Goal: Information Seeking & Learning: Learn about a topic

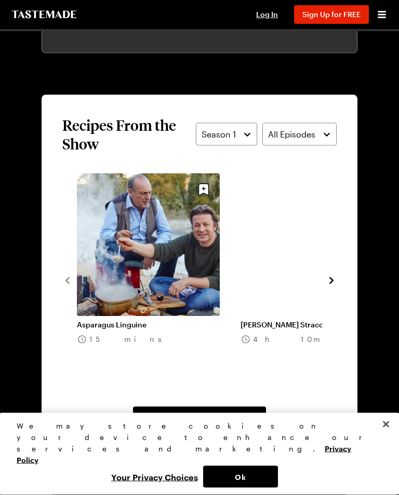
scroll to position [875, 0]
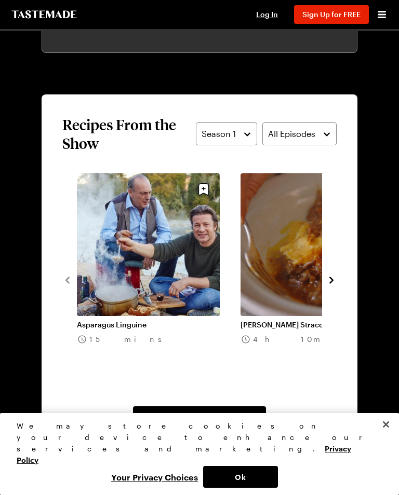
click at [199, 406] on link "View All Recipes From This Show" at bounding box center [199, 417] width 133 height 23
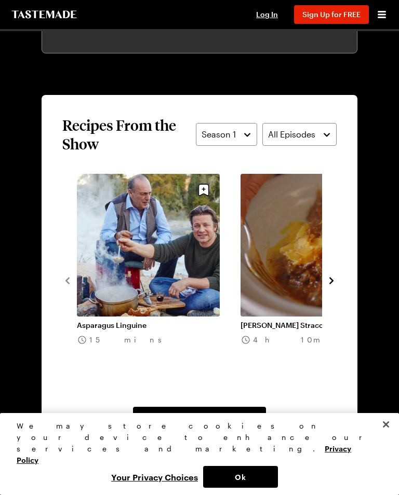
click at [203, 413] on span "View All Recipes From This Show" at bounding box center [199, 418] width 115 height 10
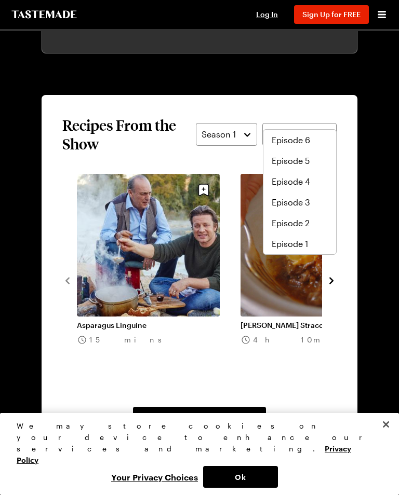
scroll to position [54, 0]
click at [292, 180] on span "Episode 4" at bounding box center [290, 181] width 38 height 12
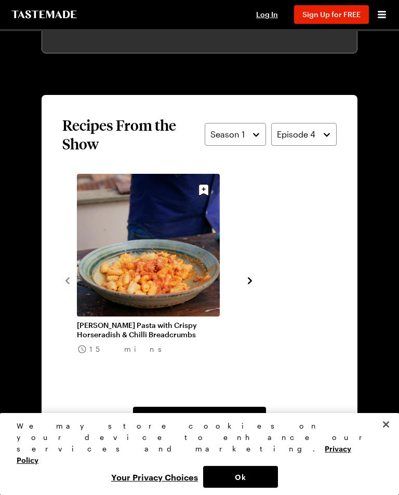
click at [247, 276] on icon "navigate to next item" at bounding box center [249, 281] width 10 height 10
click at [396, 480] on div "We may store cookies on your device to enhance our services and marketing. Priv…" at bounding box center [199, 454] width 399 height 82
click at [195, 413] on span "View All Recipes From This Show" at bounding box center [199, 418] width 115 height 10
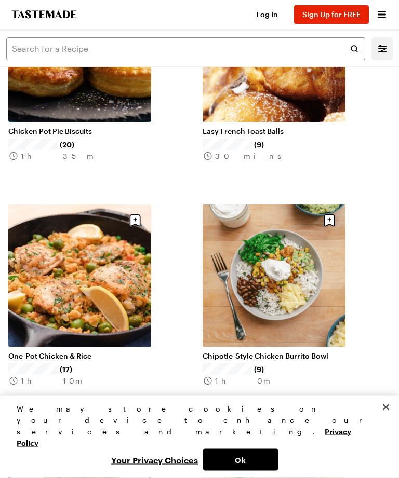
scroll to position [190, 0]
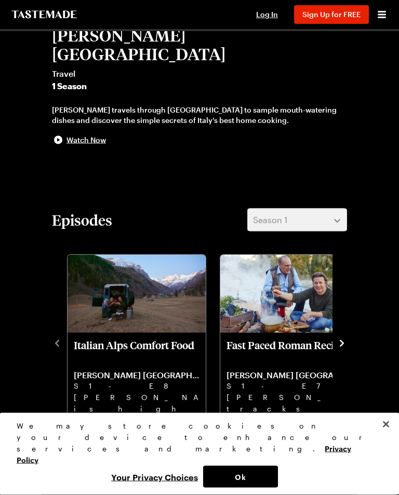
scroll to position [198, 0]
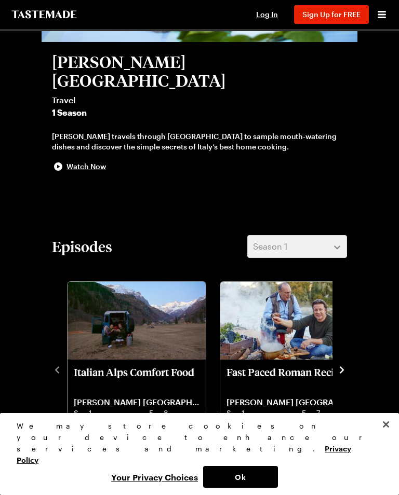
click at [343, 365] on icon "navigate to next item" at bounding box center [341, 370] width 10 height 10
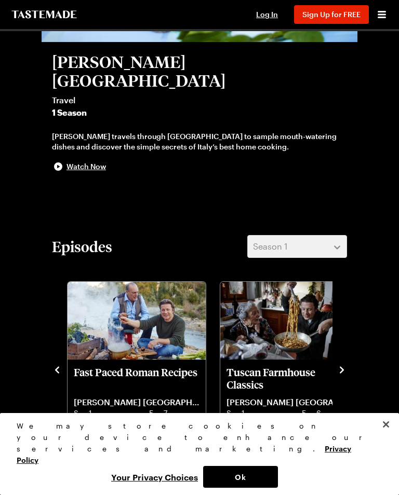
click at [278, 397] on p "[PERSON_NAME] [GEOGRAPHIC_DATA]" at bounding box center [289, 402] width 126 height 10
